Goal: Transaction & Acquisition: Purchase product/service

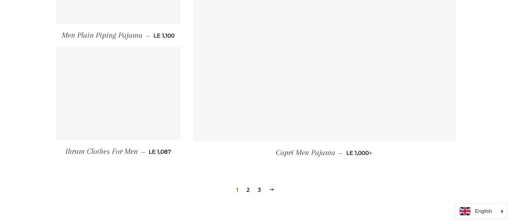
scroll to position [1172, 0]
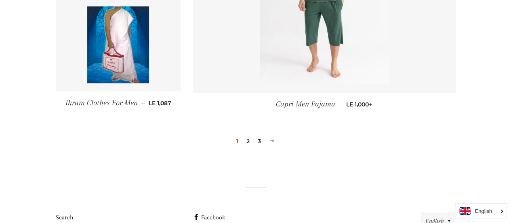
click at [275, 143] on link "Next" at bounding box center [272, 141] width 12 height 13
click at [275, 142] on link "Next" at bounding box center [272, 141] width 12 height 13
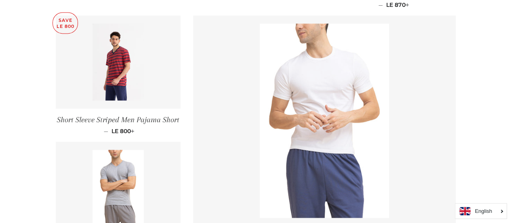
scroll to position [647, 0]
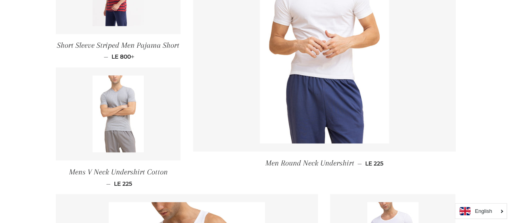
click at [145, 122] on link at bounding box center [118, 113] width 125 height 93
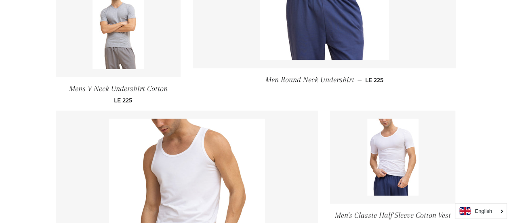
scroll to position [768, 0]
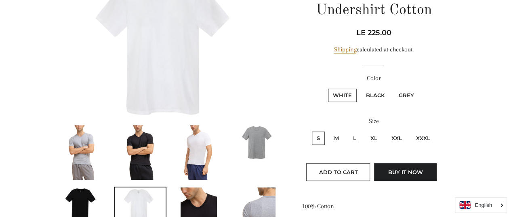
scroll to position [162, 0]
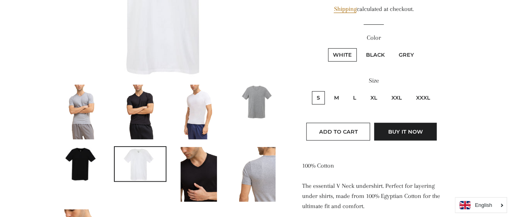
click at [417, 95] on label "XXXL" at bounding box center [423, 97] width 24 height 13
click at [411, 90] on input "XXXL" at bounding box center [410, 90] width 0 height 0
radio input "true"
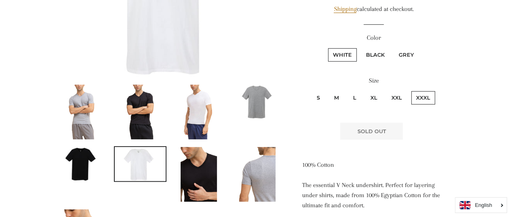
click at [206, 115] on img at bounding box center [199, 111] width 36 height 55
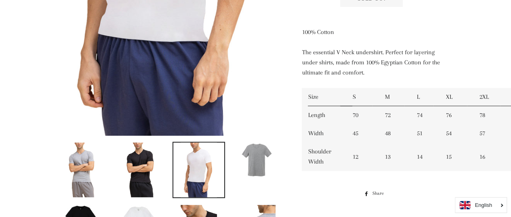
scroll to position [383, 0]
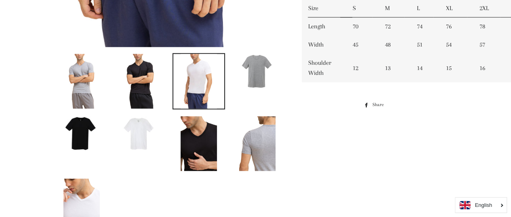
click at [138, 93] on img at bounding box center [140, 81] width 36 height 55
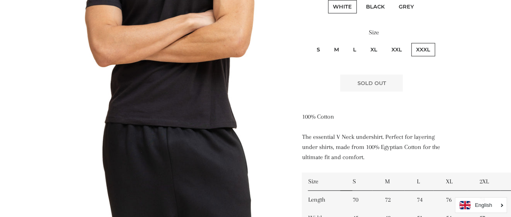
scroll to position [119, 0]
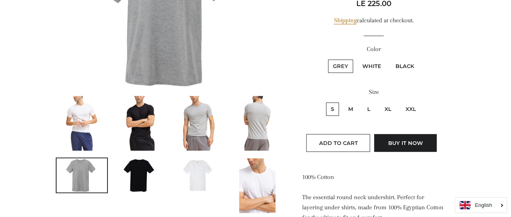
scroll to position [162, 0]
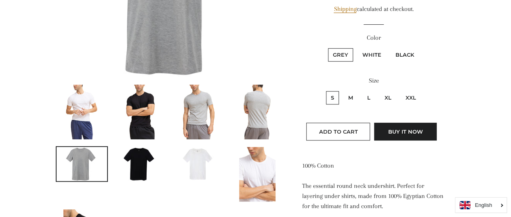
click at [416, 93] on label "XXL" at bounding box center [411, 97] width 20 height 13
click at [400, 90] on input "XXL" at bounding box center [400, 90] width 0 height 0
radio input "true"
click at [361, 51] on label "White" at bounding box center [372, 54] width 29 height 13
click at [357, 47] on input "White" at bounding box center [356, 47] width 0 height 0
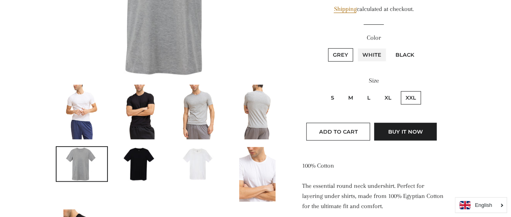
radio input "true"
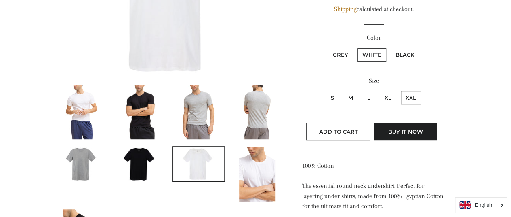
click at [410, 55] on label "Black" at bounding box center [405, 54] width 28 height 13
click at [390, 47] on input "Black" at bounding box center [390, 47] width 0 height 0
radio input "true"
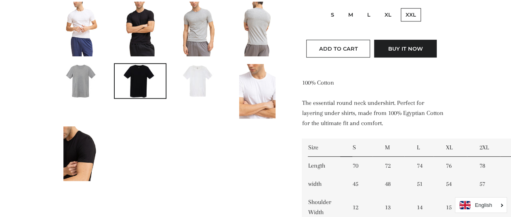
scroll to position [192, 0]
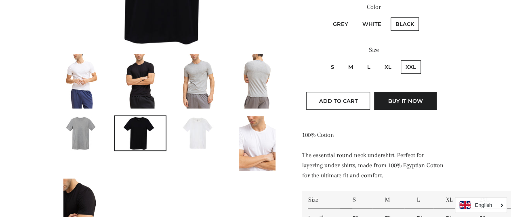
click at [406, 71] on label "XXL" at bounding box center [411, 66] width 20 height 13
click at [400, 59] on input "XXL" at bounding box center [400, 59] width 0 height 0
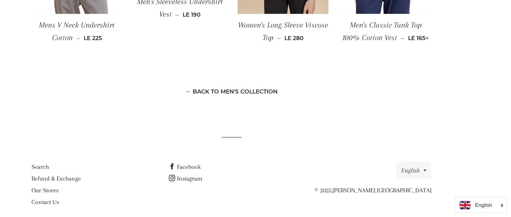
scroll to position [725, 24]
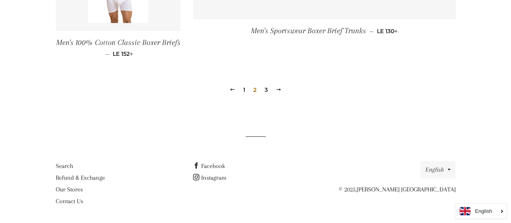
scroll to position [1274, 0]
click at [281, 86] on span at bounding box center [279, 89] width 6 height 6
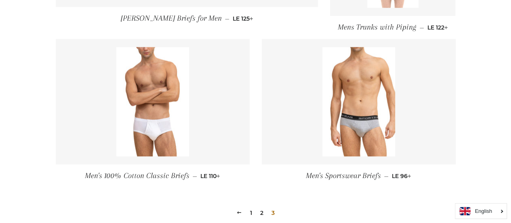
scroll to position [445, 0]
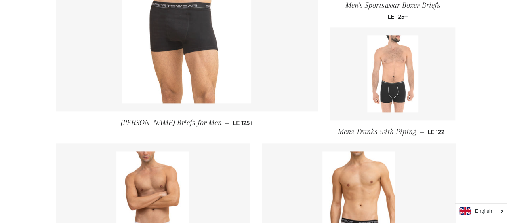
click at [189, 11] on img at bounding box center [186, 6] width 129 height 194
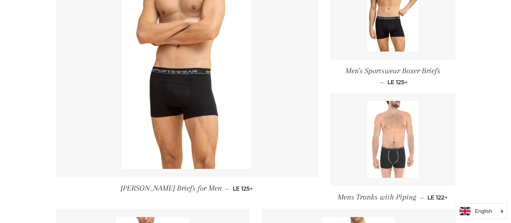
scroll to position [404, 0]
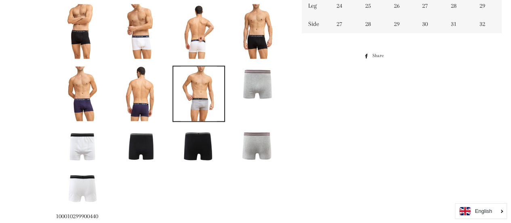
scroll to position [445, 0]
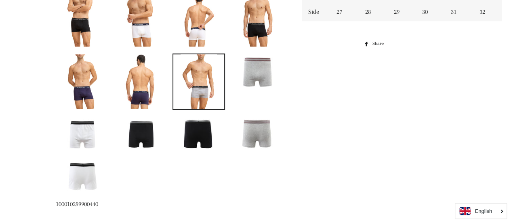
click at [198, 133] on img at bounding box center [198, 133] width 51 height 34
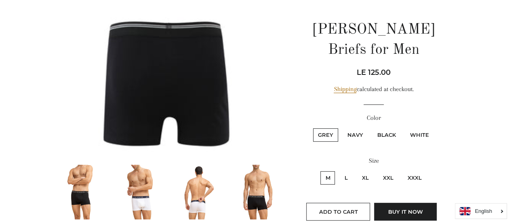
scroll to position [93, 0]
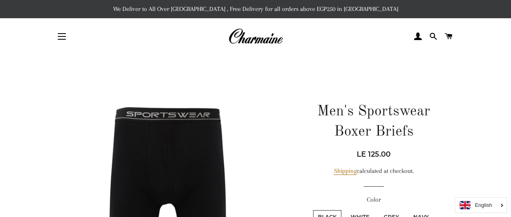
scroll to position [81, 0]
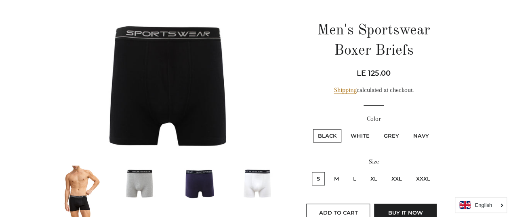
click at [419, 177] on label "XXXL" at bounding box center [423, 178] width 24 height 13
click at [411, 171] on input "XXXL" at bounding box center [410, 171] width 0 height 0
radio input "true"
